Goal: Task Accomplishment & Management: Use online tool/utility

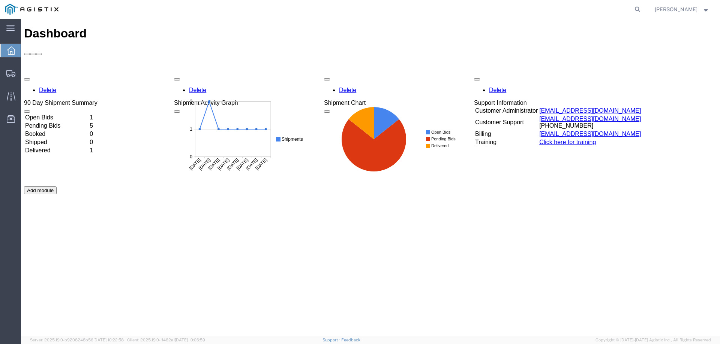
click at [63, 114] on td "Open Bids" at bounding box center [57, 117] width 64 height 7
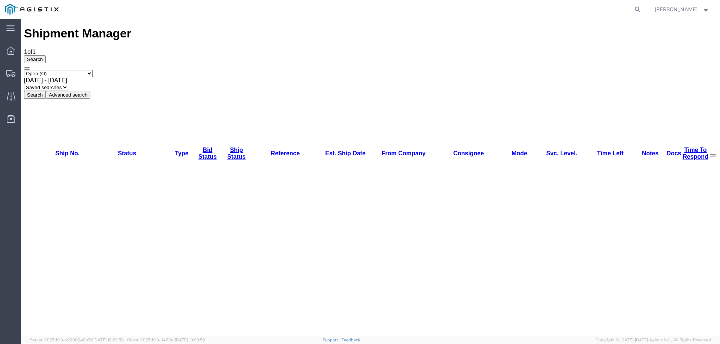
drag, startPoint x: 63, startPoint y: 85, endPoint x: 66, endPoint y: 90, distance: 5.9
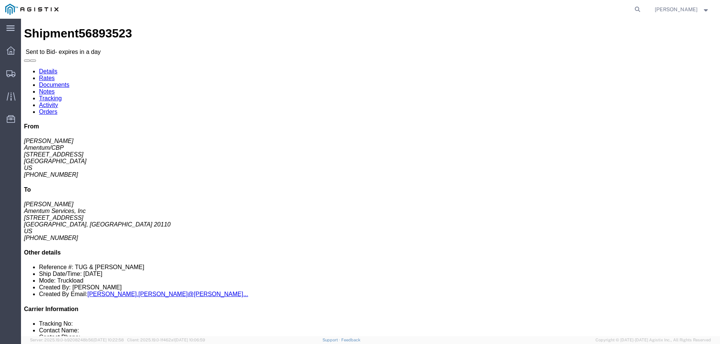
click button "button"
drag, startPoint x: 385, startPoint y: 82, endPoint x: 281, endPoint y: 60, distance: 106.1
click div "Pickup & Delivery Dates [DATE] 08:00 - [DATE] 15:00 [DATE] 08:00 - [DATE] 15:00…"
copy div "Pickup & Delivery Dates [DATE] 08:00 - [DATE] 15:00 [DATE] 08:00 - [DATE] 15:00"
click address "Amentum/CBP ([PERSON_NAME]) [GEOGRAPHIC_DATA] [STREET_ADDRESS] [PHONE_NUMBER] […"
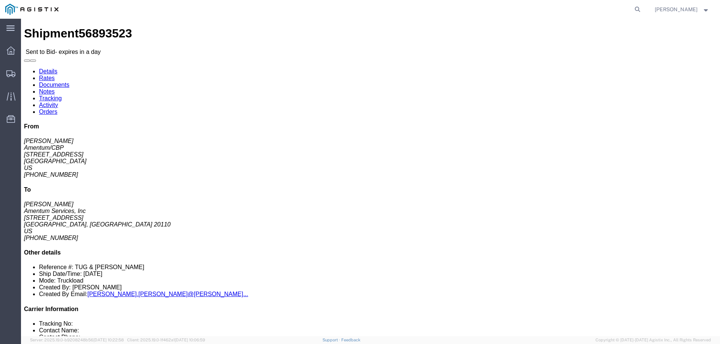
drag, startPoint x: 56, startPoint y: 94, endPoint x: 9, endPoint y: 61, distance: 57.6
click div "Ship From Amentum/CBP ([PERSON_NAME]) [GEOGRAPHIC_DATA] [STREET_ADDRESS] [PHONE…"
copy div "Ship From Amentum/CBP ([PERSON_NAME]) [GEOGRAPHIC_DATA] [STREET_ADDRESS]"
drag, startPoint x: 193, startPoint y: 87, endPoint x: 143, endPoint y: 61, distance: 56.2
click div "Ship To Amentum Services, Inc ([PERSON_NAME]) [STREET_ADDRESS] 571-468-9837 ext…"
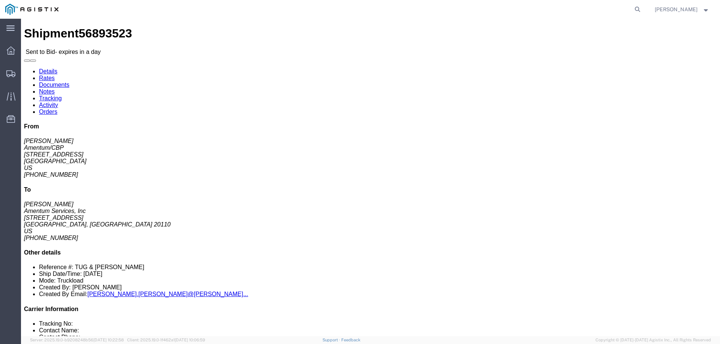
copy div "Ship To Amentum Services, Inc ([PERSON_NAME]) [STREET_ADDRESS]"
click div "Leg 1 - Truckload Vehicle 1: Flat Bed Number of trucks: 1 Vehicle 2: Flat Bed N…"
click span "packages"
click div "Leg 1 - Truckload Vehicle 1: Flat Bed Number of trucks: 1 Vehicle 2: Flat Bed N…"
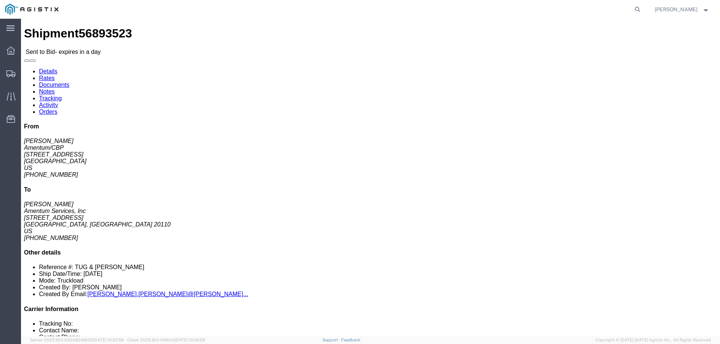
drag, startPoint x: 218, startPoint y: 245, endPoint x: 183, endPoint y: 247, distance: 34.9
click p "Total shipment is made up of 4 packages containing 4 pieces weighing 0.00 LBS a…"
copy p "4 packages"
click div "Leg 1 - Truckload Vehicle 1: Flat Bed Number of trucks: 1 Vehicle 2: Flat Bed N…"
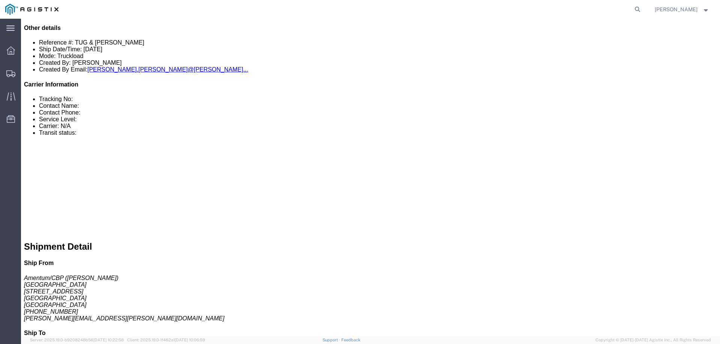
scroll to position [187, 0]
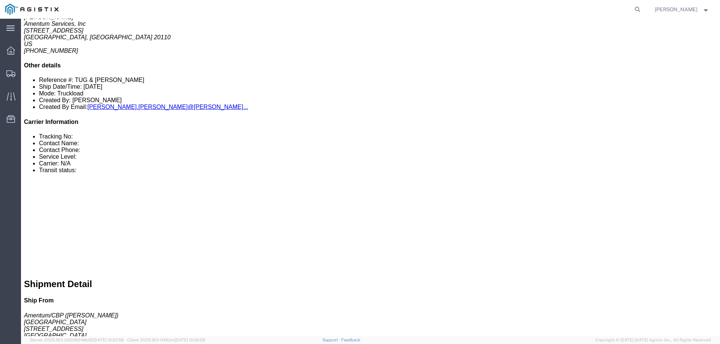
drag, startPoint x: 124, startPoint y: 116, endPoint x: 47, endPoint y: 106, distance: 77.8
click div "Total weight: 6600.00 LBS Dimensions: L 132.00 x W 84.00 x H 90.00 IN Devices: …"
copy div "6600.00 LBS Dimensions: L 132.00 x W 84.00 x H 90.00 IN"
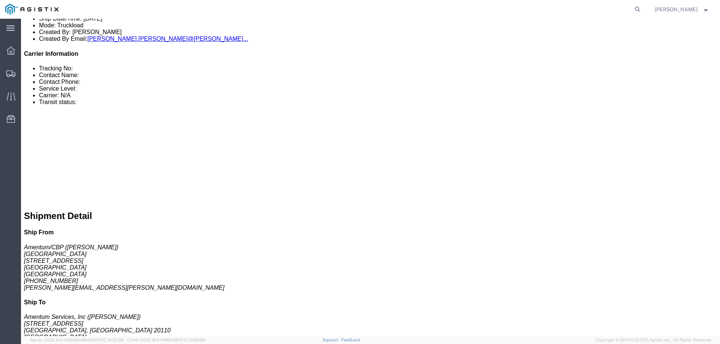
scroll to position [262, 0]
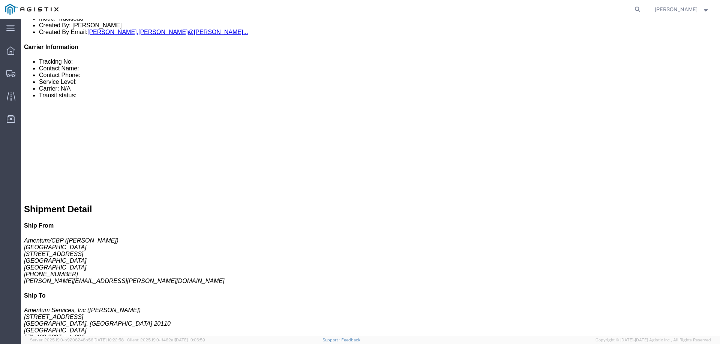
drag, startPoint x: 127, startPoint y: 153, endPoint x: 45, endPoint y: 143, distance: 82.7
click div "Total weight: 3000.00 LBS Dimensions: L 192.00 x W 96.00 x H 36.00 IN Devices: …"
copy div "3000.00 LBS Dimensions: L 192.00 x W 96.00 x H 36.00 IN"
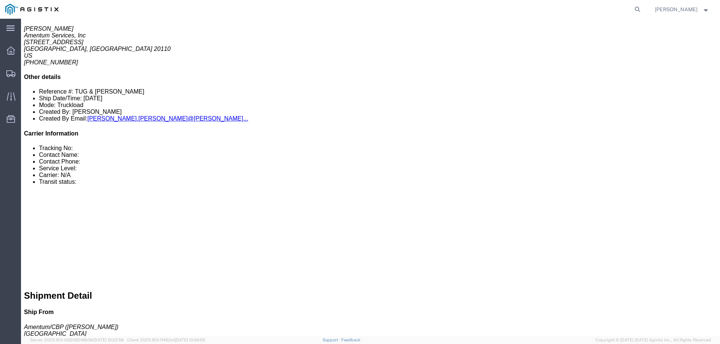
scroll to position [150, 0]
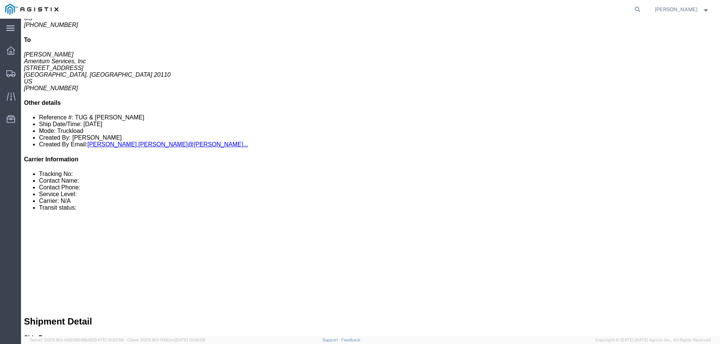
drag, startPoint x: 398, startPoint y: 153, endPoint x: 318, endPoint y: 142, distance: 80.6
click div "Total weight: 4500.00 LBS Dimensions: L 120.00 x W 60.00 x H 60.00 IN Devices: …"
copy div "4500.00 LBS Dimensions: L 120.00 x W 60.00 x H 60.00 IN"
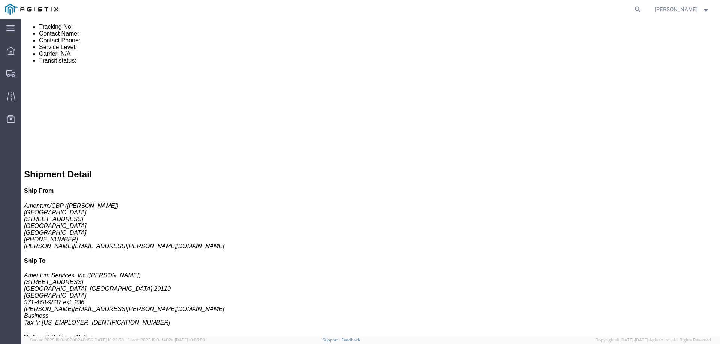
scroll to position [300, 0]
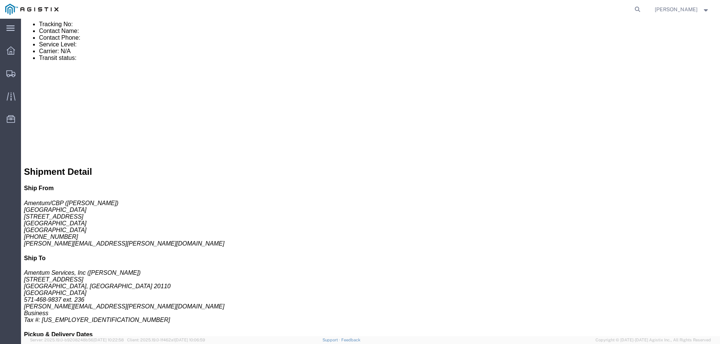
drag, startPoint x: 398, startPoint y: 115, endPoint x: 321, endPoint y: 104, distance: 77.6
click div "Total weight: 3000.00 LBS Dimensions: L 192.00 x W 96.00 x H 36.00 IN Devices: …"
copy div "3000.00 LBS Dimensions: L 192.00 x W 96.00 x H 36.00 IN"
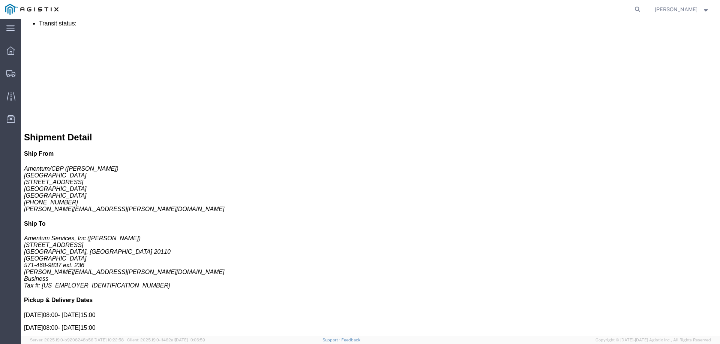
scroll to position [334, 0]
click link "Notes"
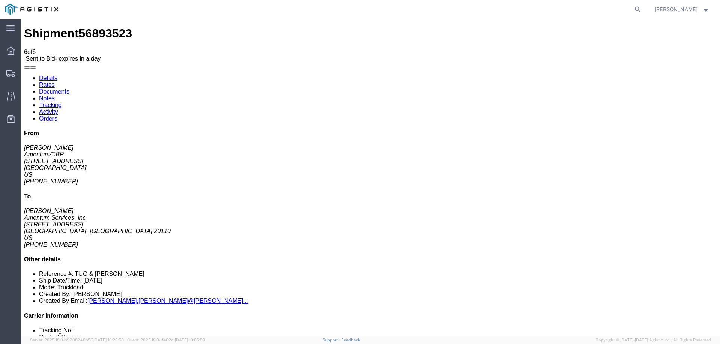
drag, startPoint x: 253, startPoint y: 209, endPoint x: 229, endPoint y: 158, distance: 56.2
copy span "Cabover Tug - wheelbase is 60 inches. Ground clearance is 11 inches. Standard T…"
drag, startPoint x: 265, startPoint y: 297, endPoint x: 230, endPoint y: 262, distance: 49.3
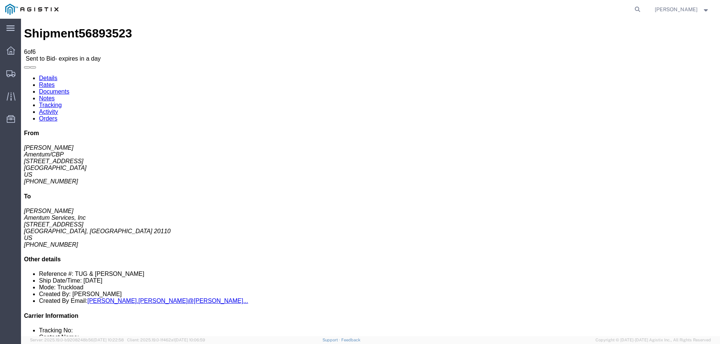
copy td "Helicopter platform will be disassembled into 3 pieces. Amentum will load helic…"
click at [69, 88] on link "Documents" at bounding box center [54, 91] width 30 height 6
click at [45, 75] on link "Details" at bounding box center [48, 78] width 18 height 6
